Goal: Task Accomplishment & Management: Manage account settings

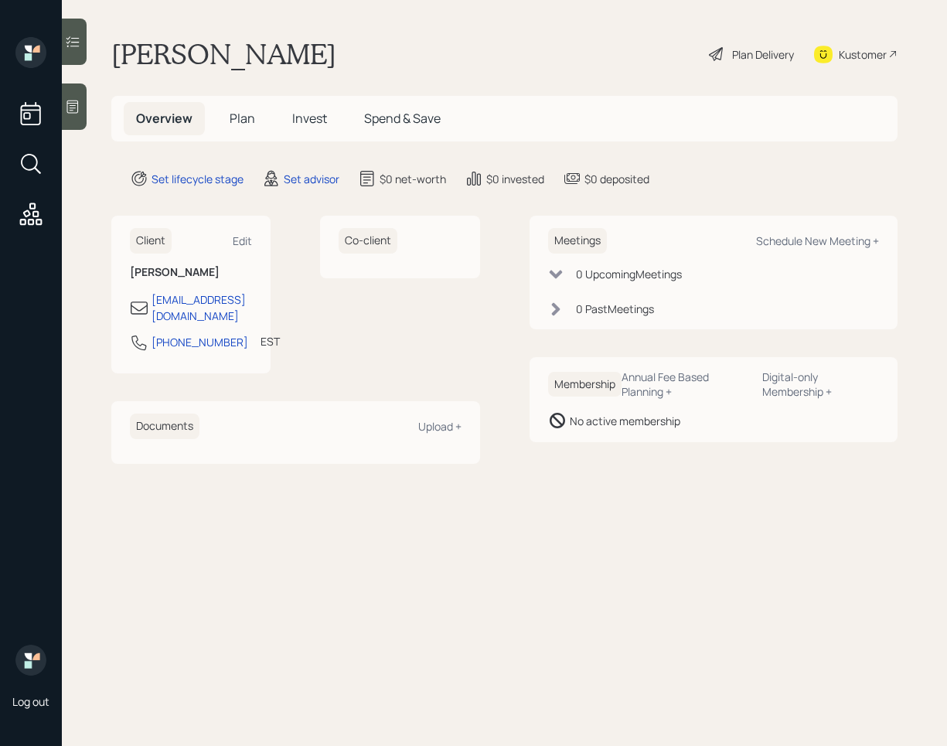
click at [429, 380] on div "Client Edit [PERSON_NAME] [EMAIL_ADDRESS][DOMAIN_NAME] [PHONE_NUMBER] EST Curre…" at bounding box center [295, 339] width 369 height 247
click at [497, 441] on div "Client Edit [PERSON_NAME] [EMAIL_ADDRESS][DOMAIN_NAME] [PHONE_NUMBER] EST Curre…" at bounding box center [504, 339] width 786 height 247
click at [567, 334] on div "Meetings Schedule New Meeting + 0 Upcoming Meeting s 0 Past Meeting s Membershi…" at bounding box center [713, 329] width 369 height 226
click at [516, 274] on div "Client Edit [PERSON_NAME] [EMAIL_ADDRESS][DOMAIN_NAME] [PHONE_NUMBER] EST Curre…" at bounding box center [504, 339] width 786 height 247
click at [618, 199] on main "[PERSON_NAME] Plan Delivery Kustomer Overview Plan Invest Spend & Save Set life…" at bounding box center [504, 373] width 885 height 746
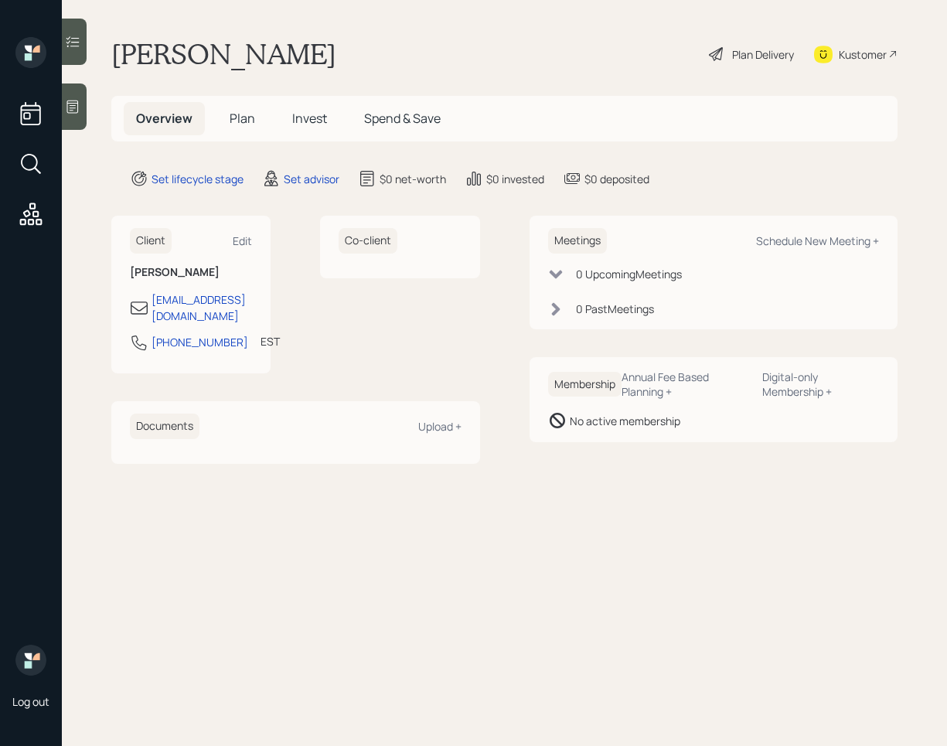
click at [549, 527] on main "[PERSON_NAME] Plan Delivery Kustomer Overview Plan Invest Spend & Save Set life…" at bounding box center [504, 373] width 885 height 746
click at [788, 309] on div "0 Past Meeting s" at bounding box center [714, 309] width 332 height 16
click at [796, 241] on div "Schedule New Meeting +" at bounding box center [817, 240] width 123 height 15
select select "round-[PERSON_NAME]"
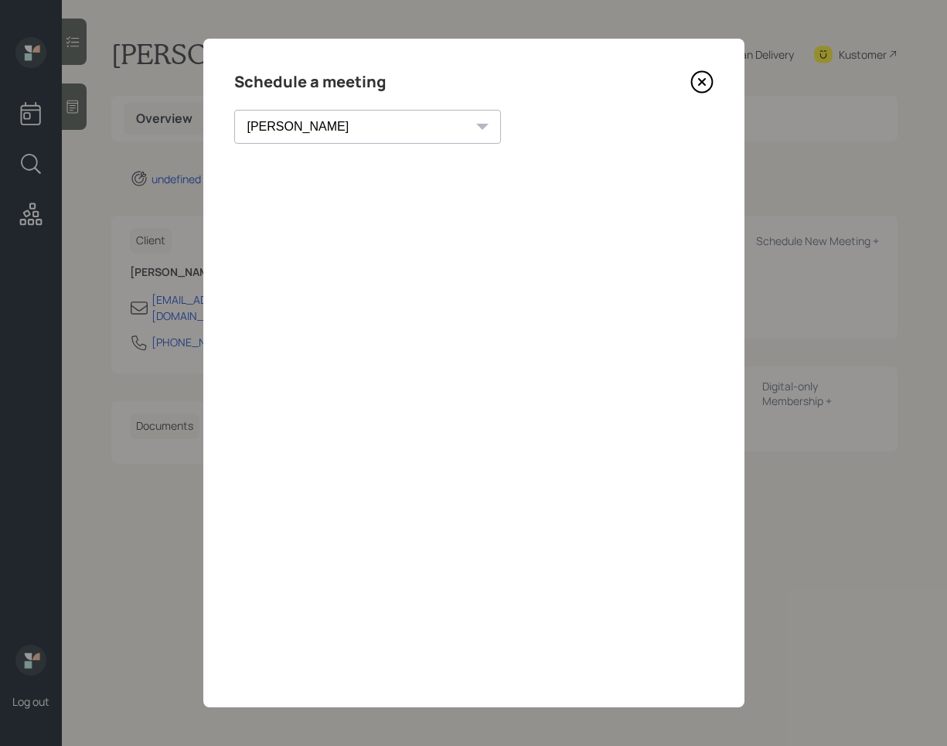
click at [705, 83] on icon at bounding box center [701, 81] width 23 height 23
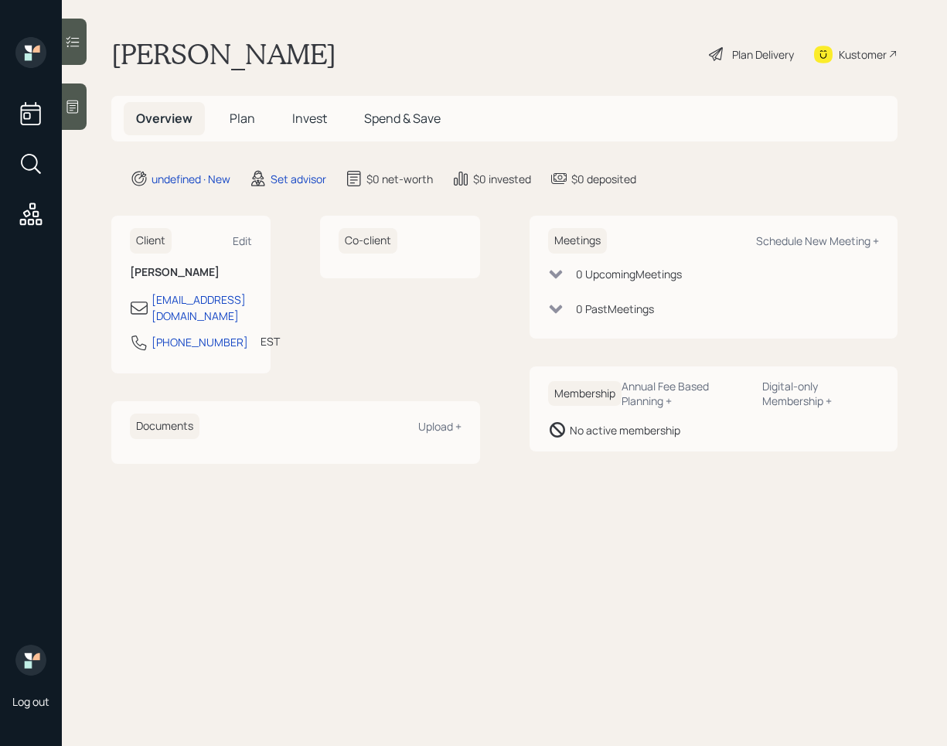
click at [81, 109] on div at bounding box center [74, 106] width 25 height 46
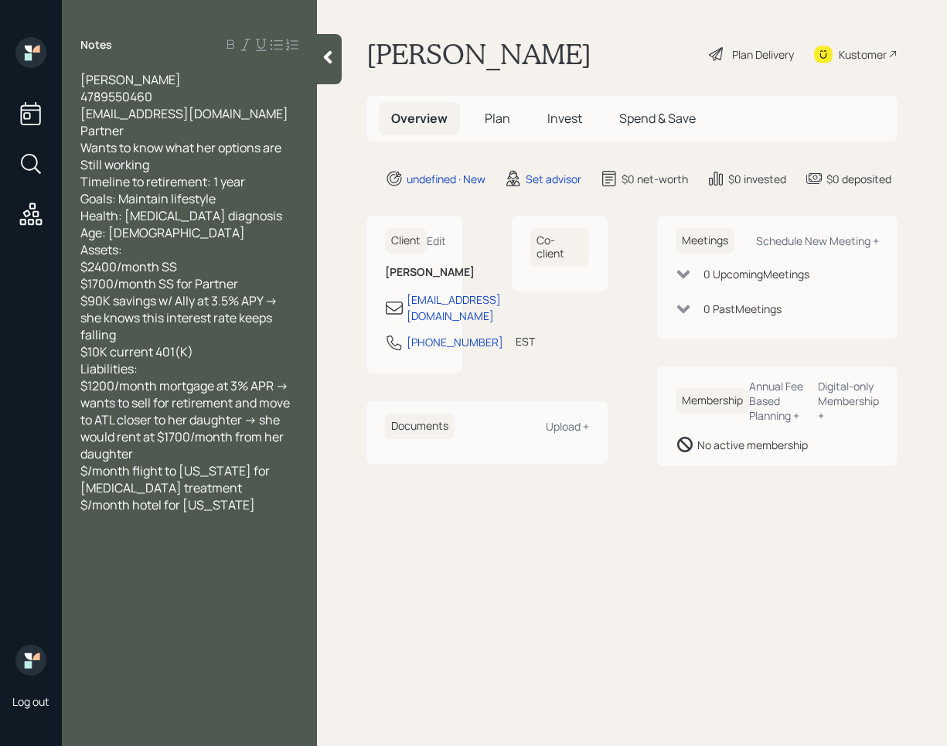
click at [332, 56] on icon at bounding box center [327, 56] width 15 height 15
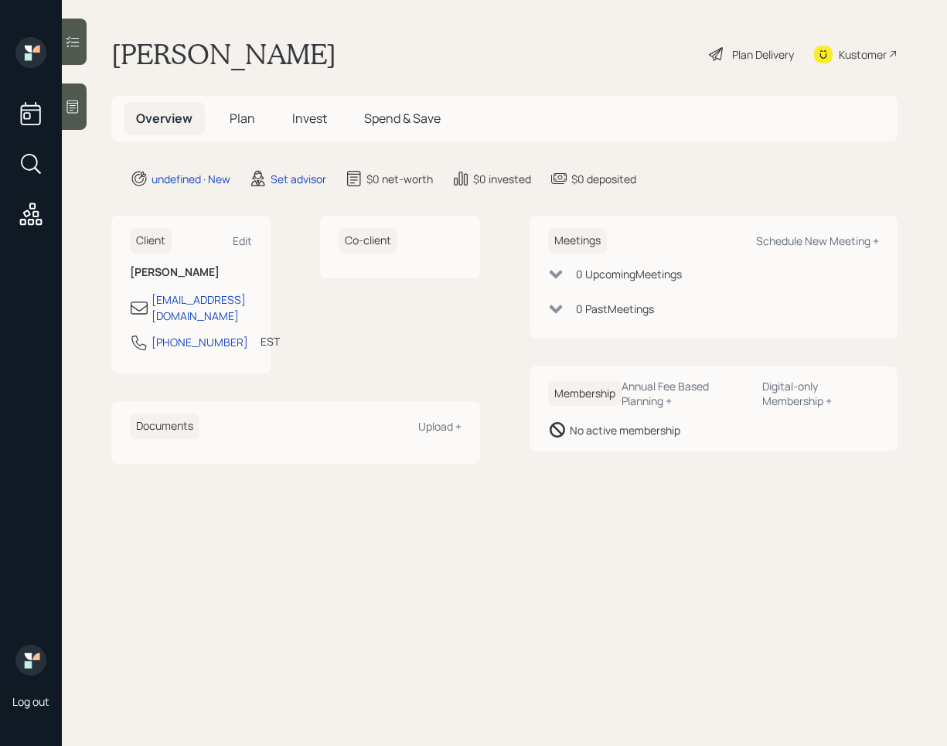
click at [856, 54] on div "Kustomer" at bounding box center [863, 54] width 48 height 16
click at [76, 108] on icon at bounding box center [72, 106] width 15 height 15
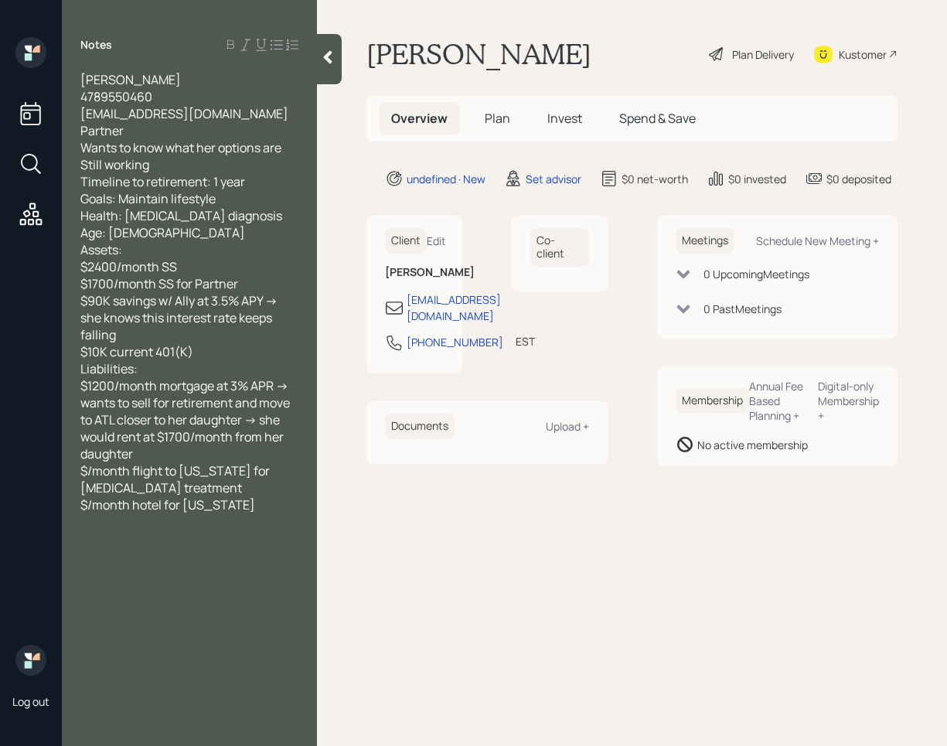
click at [332, 71] on div at bounding box center [329, 59] width 25 height 50
